Goal: Navigation & Orientation: Find specific page/section

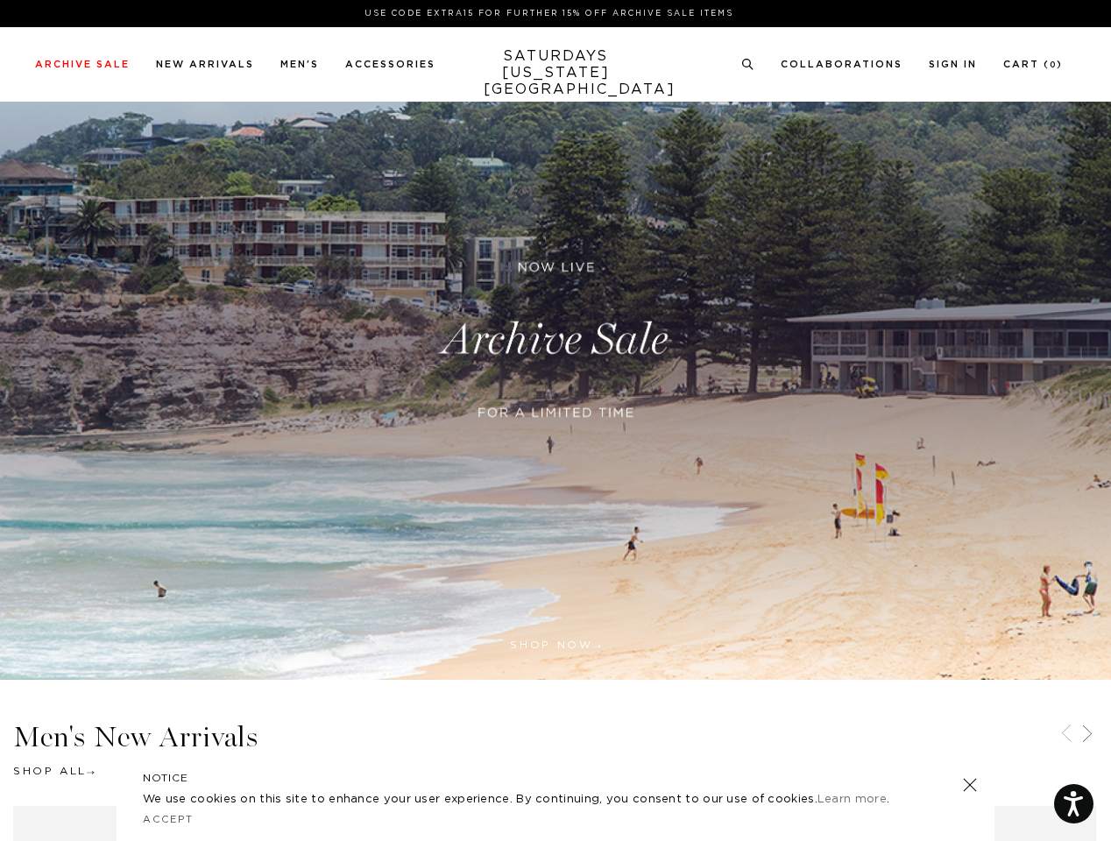
click at [556, 421] on div at bounding box center [556, 435] width 425 height 36
click at [745, 386] on link at bounding box center [745, 386] width 16 height 16
click at [748, 65] on icon at bounding box center [747, 64] width 13 height 11
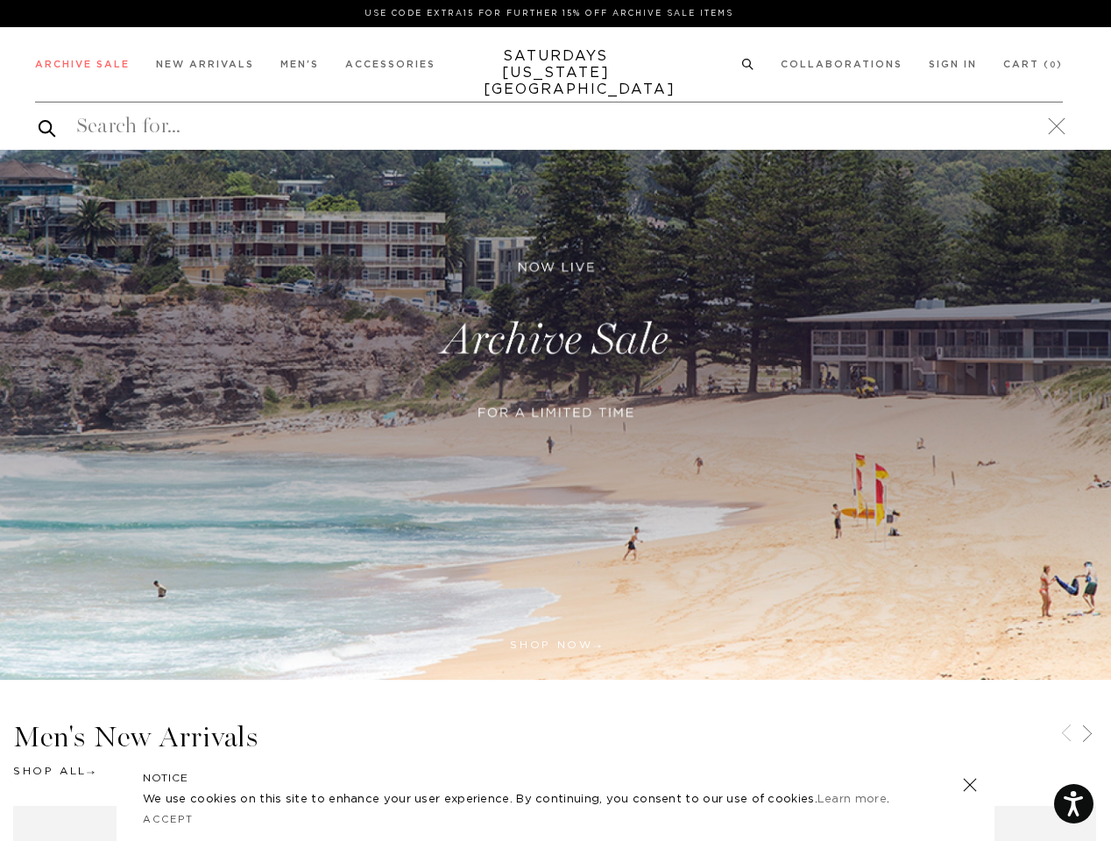
click at [1067, 735] on icon at bounding box center [1066, 733] width 21 height 21
click at [1088, 735] on icon at bounding box center [1087, 733] width 21 height 21
click at [970, 785] on link at bounding box center [970, 785] width 25 height 25
